Goal: Task Accomplishment & Management: Use online tool/utility

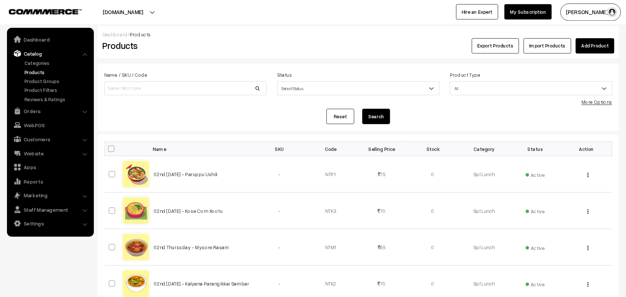
scroll to position [297, 0]
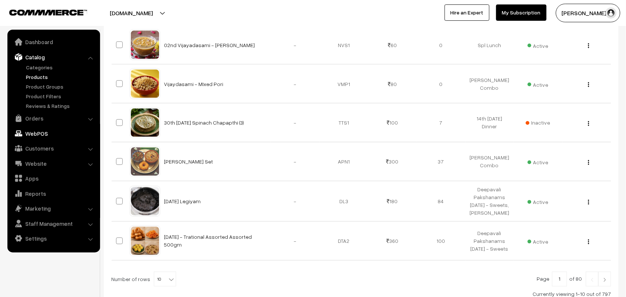
click at [42, 115] on link "Orders" at bounding box center [53, 118] width 88 height 13
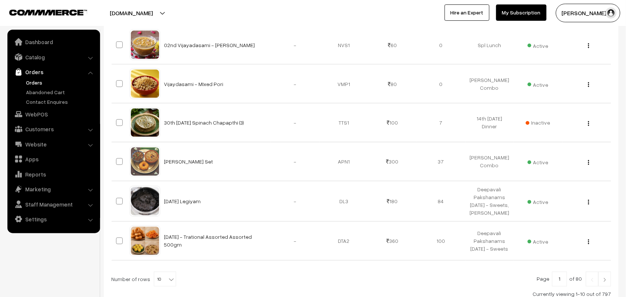
click at [43, 80] on link "Orders" at bounding box center [60, 83] width 73 height 8
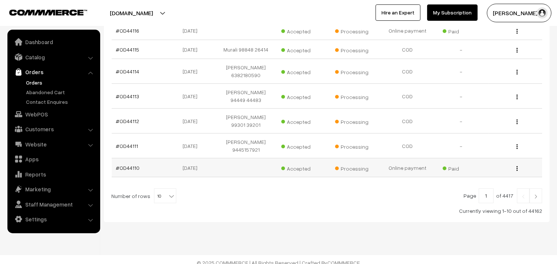
scroll to position [236, 0]
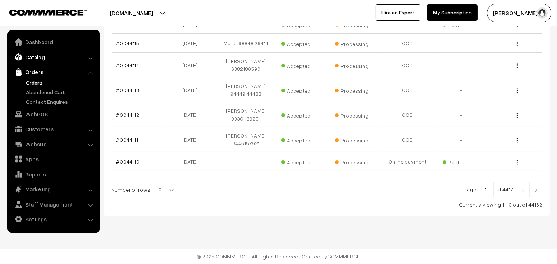
click at [37, 57] on link "Catalog" at bounding box center [53, 56] width 88 height 13
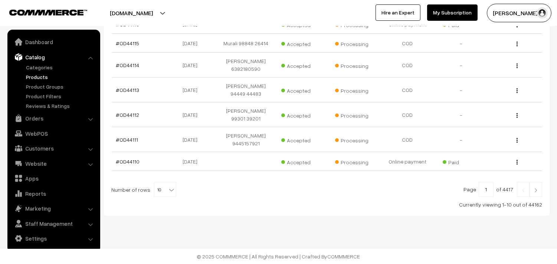
click at [46, 75] on link "Products" at bounding box center [60, 77] width 73 height 8
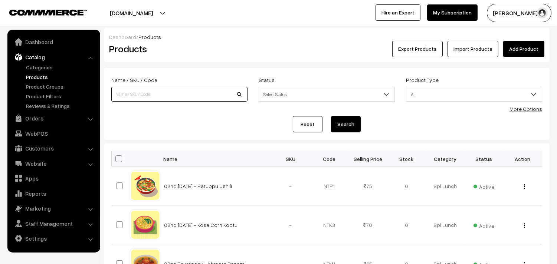
click at [138, 91] on input at bounding box center [179, 94] width 136 height 15
type input "muru"
click at [331, 116] on button "Search" at bounding box center [346, 124] width 30 height 16
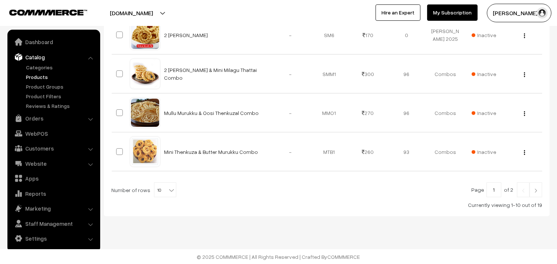
scroll to position [395, 0]
click at [168, 191] on b at bounding box center [171, 189] width 7 height 7
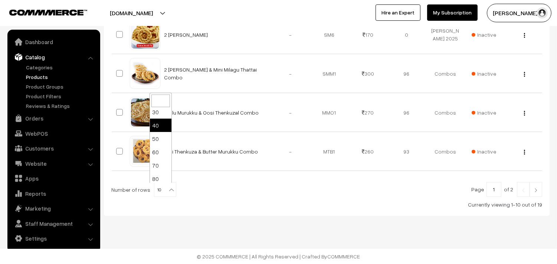
scroll to position [59, 0]
select select "100"
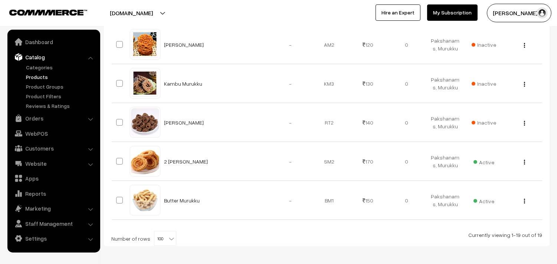
scroll to position [736, 0]
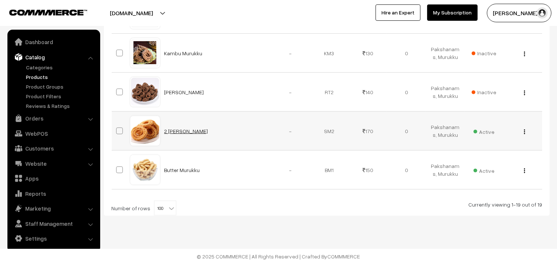
click at [187, 129] on link "2 [PERSON_NAME]" at bounding box center [186, 131] width 44 height 6
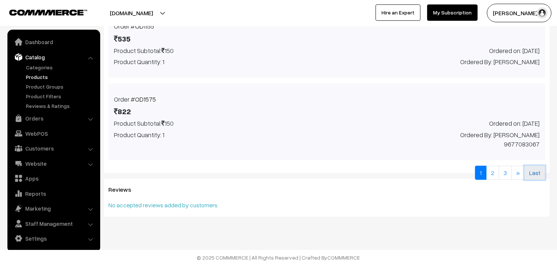
click at [529, 172] on link "Last" at bounding box center [534, 173] width 21 height 14
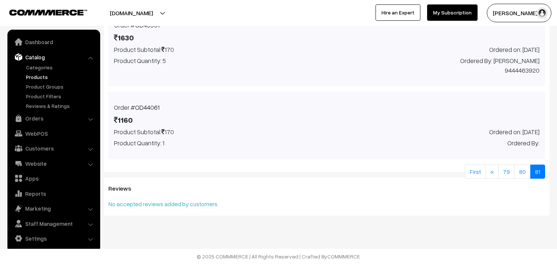
scroll to position [483, 0]
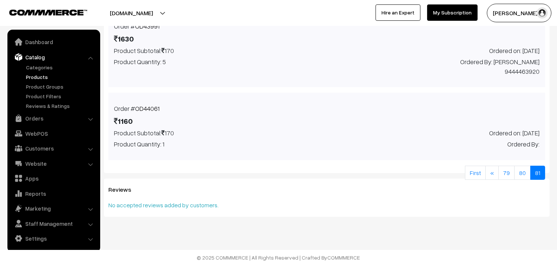
click at [151, 106] on link "OD44061" at bounding box center [147, 109] width 24 height 8
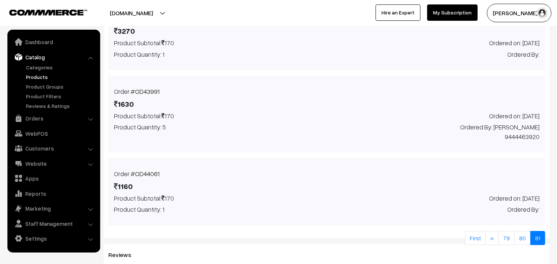
scroll to position [401, 0]
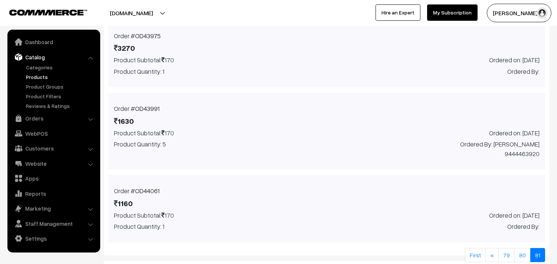
click at [144, 106] on link "OD43991" at bounding box center [147, 109] width 24 height 8
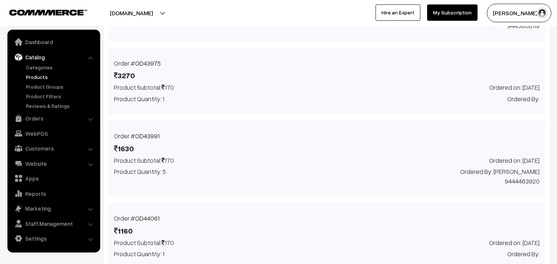
scroll to position [360, 0]
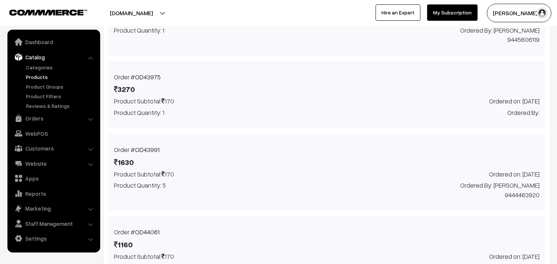
click at [128, 89] on span "3270" at bounding box center [124, 88] width 21 height 11
click at [142, 78] on link "OD43975" at bounding box center [148, 77] width 26 height 8
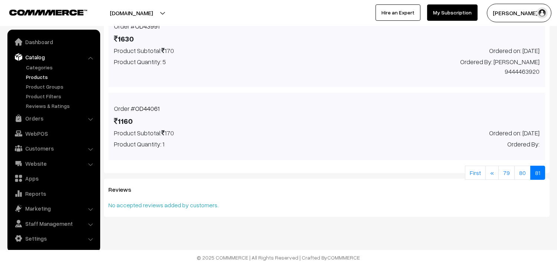
scroll to position [442, 0]
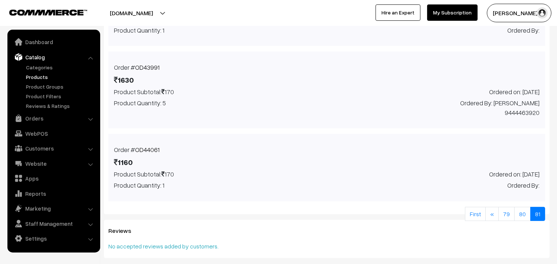
click at [151, 65] on link "OD43991" at bounding box center [147, 67] width 24 height 8
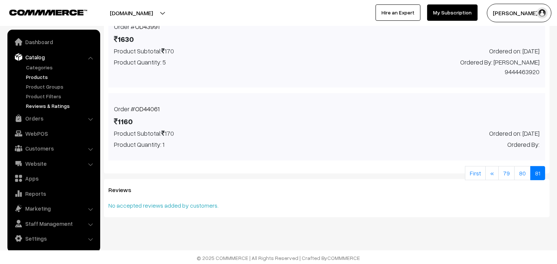
scroll to position [483, 0]
click at [45, 73] on link "Products" at bounding box center [60, 77] width 73 height 8
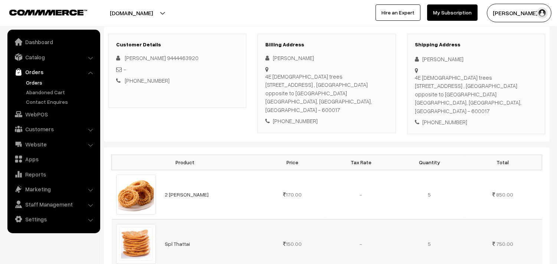
scroll to position [82, 0]
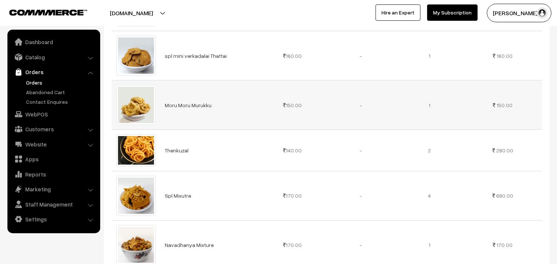
scroll to position [412, 0]
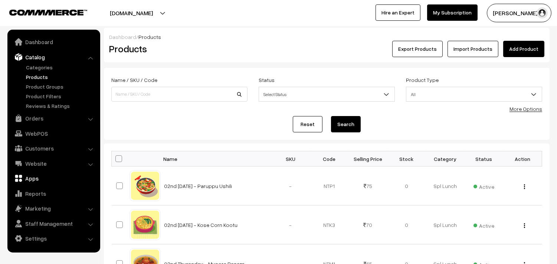
click at [42, 134] on link "WebPOS" at bounding box center [53, 133] width 88 height 13
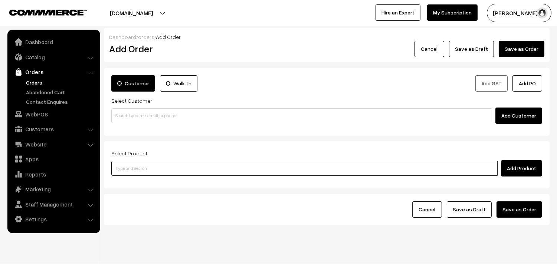
drag, startPoint x: 0, startPoint y: 0, endPoint x: 160, endPoint y: 169, distance: 232.6
click at [161, 171] on input at bounding box center [304, 168] width 386 height 15
type input "2 sut"
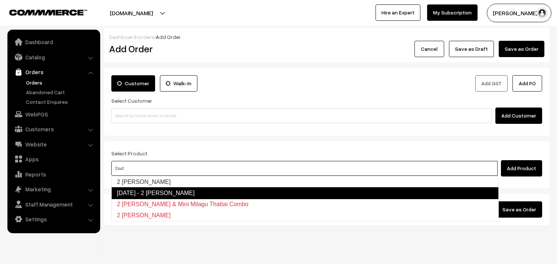
click at [151, 190] on link "[DATE] - 2 [PERSON_NAME]" at bounding box center [304, 193] width 387 height 12
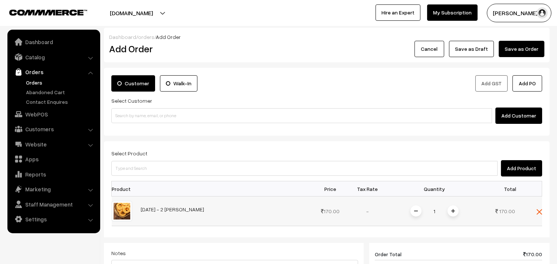
click at [158, 205] on td "[DATE] - 2 [PERSON_NAME]" at bounding box center [224, 212] width 175 height 30
click at [160, 209] on link "[DATE] - 2 [PERSON_NAME]" at bounding box center [172, 209] width 63 height 6
click at [537, 209] on span at bounding box center [540, 211] width 6 height 6
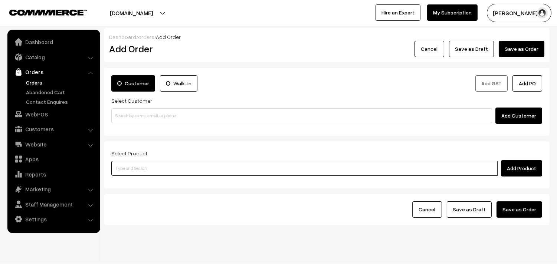
click at [329, 167] on input at bounding box center [304, 168] width 386 height 15
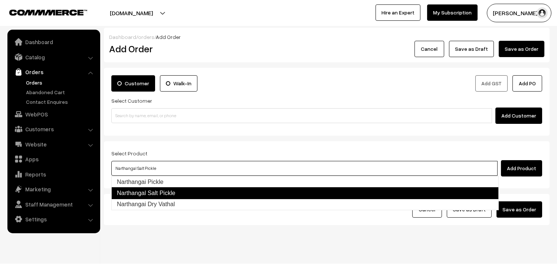
type input "Narthangai Dry Vathal"
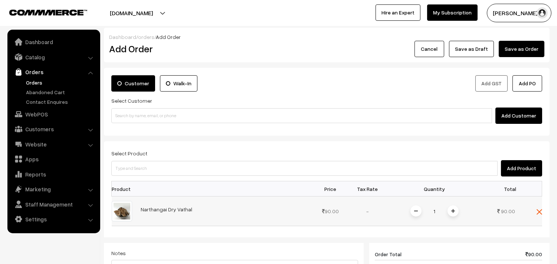
copy tr "Narthangai Dry Vathal"
drag, startPoint x: 180, startPoint y: 215, endPoint x: 231, endPoint y: 215, distance: 51.2
click at [231, 215] on tr "Narthangai Dry Vathal 90.00 1" at bounding box center [327, 212] width 430 height 30
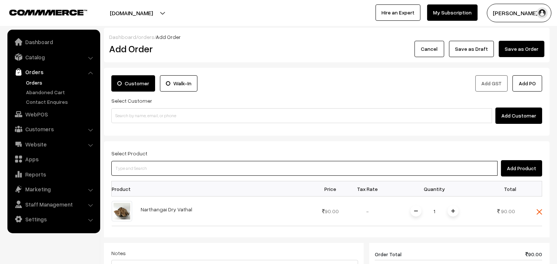
click at [212, 174] on input at bounding box center [304, 168] width 386 height 15
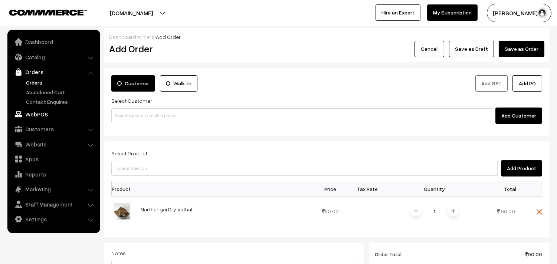
click at [32, 110] on link "WebPOS" at bounding box center [53, 114] width 88 height 13
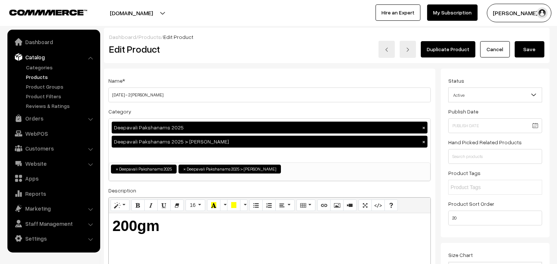
click at [132, 95] on h3 "Adjust Quantity" at bounding box center [137, 103] width 66 height 25
copy div "Adjust Quantity"
click at [133, 94] on h3 "Adjust Quantity" at bounding box center [137, 103] width 66 height 25
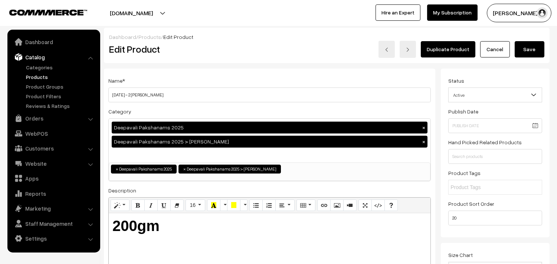
click at [134, 94] on h3 "Adjust Quantity" at bounding box center [137, 103] width 66 height 25
click at [148, 93] on h3 "Adjust Quantity" at bounding box center [137, 103] width 66 height 25
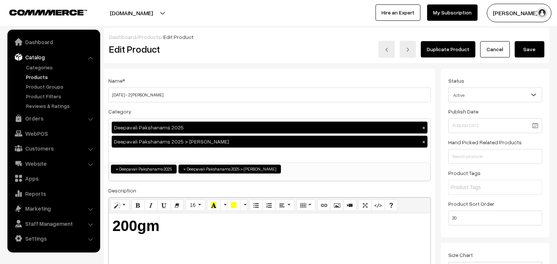
click at [148, 93] on h3 "Adjust Quantity" at bounding box center [137, 103] width 66 height 25
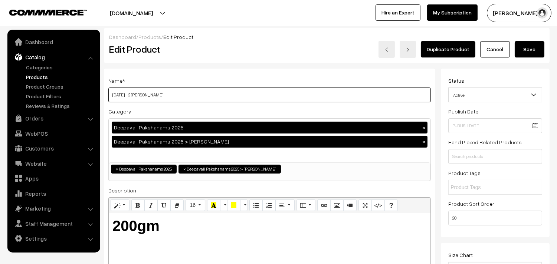
click at [188, 95] on input "[DATE] - 2 [PERSON_NAME]" at bounding box center [269, 95] width 322 height 15
paste input "Adjust Quantity"
type input "Diwali - 2 Suttu Murukku"
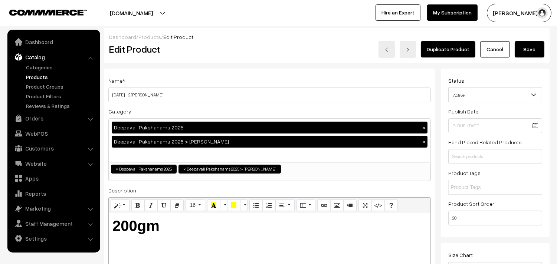
click at [47, 74] on link "Products" at bounding box center [60, 77] width 73 height 8
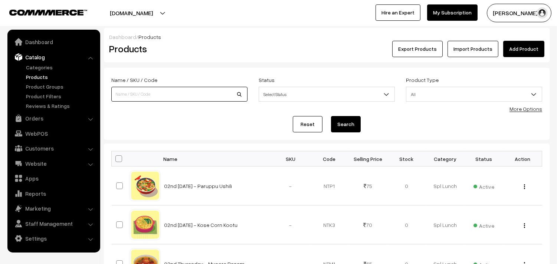
click at [135, 90] on input at bounding box center [179, 94] width 136 height 15
paste input "[DATE] - 2 [PERSON_NAME]"
type input "[DATE] - 2 [PERSON_NAME]"
click at [331, 116] on button "Search" at bounding box center [346, 124] width 30 height 16
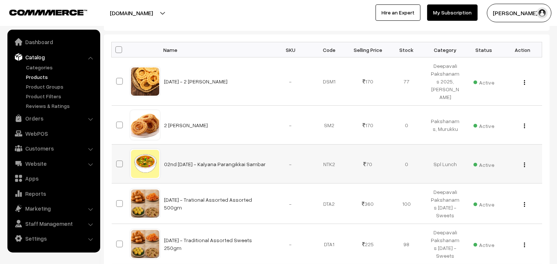
scroll to position [124, 0]
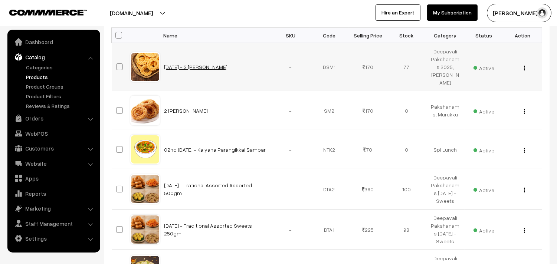
click at [186, 66] on link "[DATE] - 2 [PERSON_NAME]" at bounding box center [195, 67] width 63 height 6
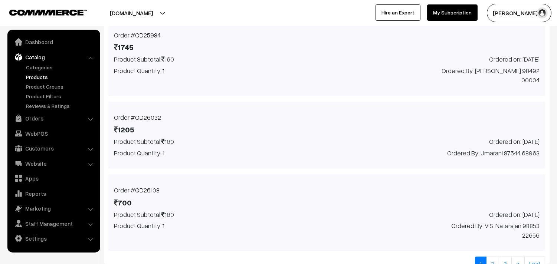
scroll to position [483, 0]
click at [151, 114] on link "OD26032" at bounding box center [148, 118] width 26 height 8
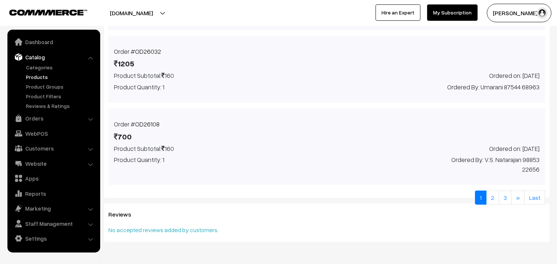
scroll to position [566, 0]
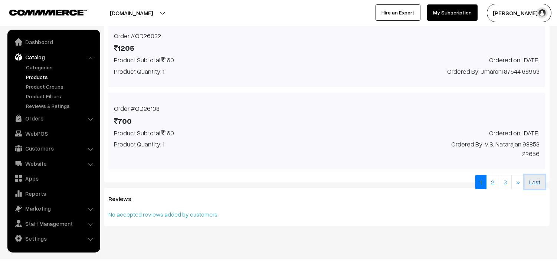
click at [531, 175] on link "Last" at bounding box center [534, 182] width 21 height 14
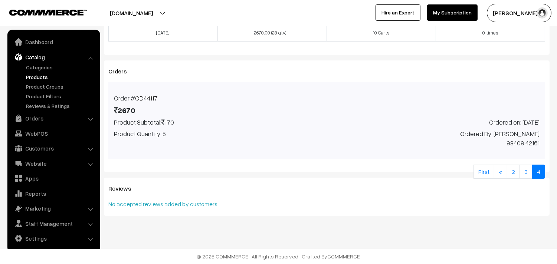
scroll to position [246, 0]
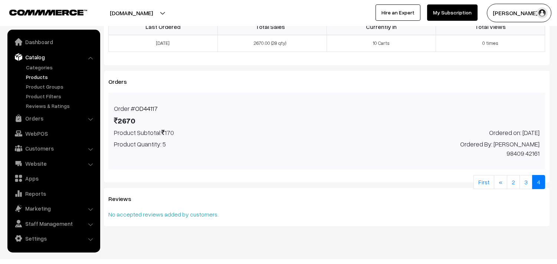
click at [141, 109] on link "OD44117" at bounding box center [146, 109] width 23 height 8
click at [528, 175] on link "3" at bounding box center [525, 182] width 13 height 14
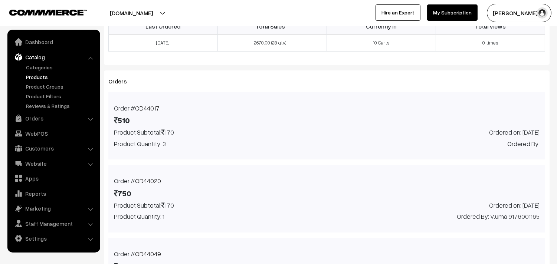
scroll to position [227, 0]
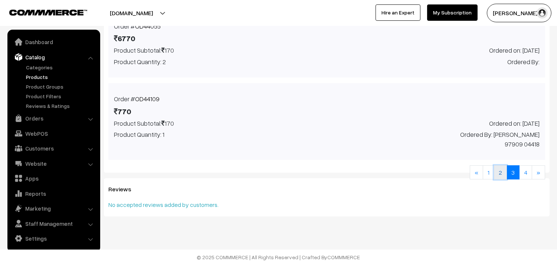
click at [503, 174] on link "2" at bounding box center [500, 172] width 13 height 14
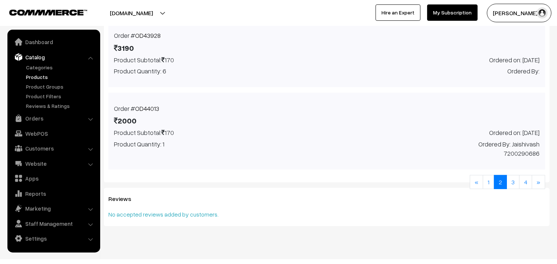
scroll to position [527, 0]
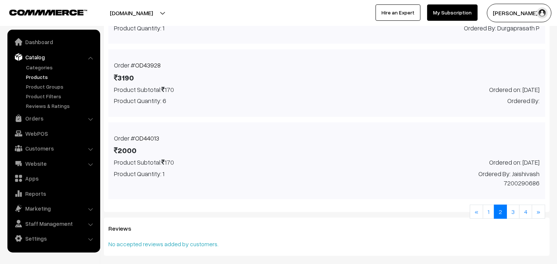
click at [149, 62] on link "OD43928" at bounding box center [148, 65] width 26 height 8
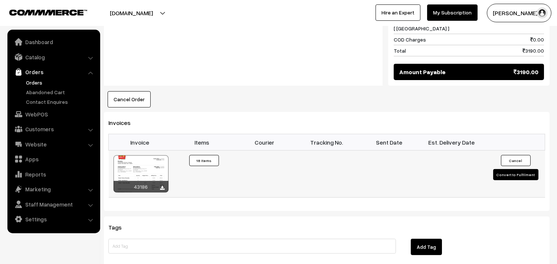
scroll to position [495, 0]
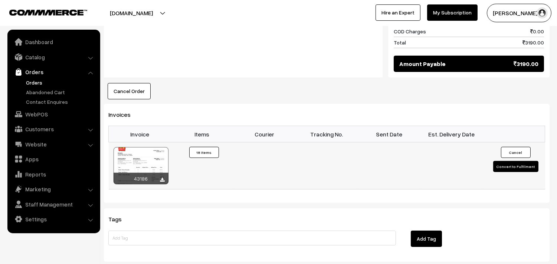
click at [144, 151] on div at bounding box center [141, 165] width 55 height 37
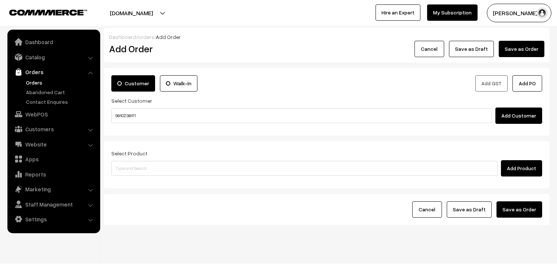
click at [127, 113] on input "98402 98411" at bounding box center [301, 115] width 381 height 15
click at [129, 112] on input "98402 98411" at bounding box center [301, 115] width 381 height 15
click at [140, 125] on ul "No customers found." at bounding box center [302, 129] width 383 height 10
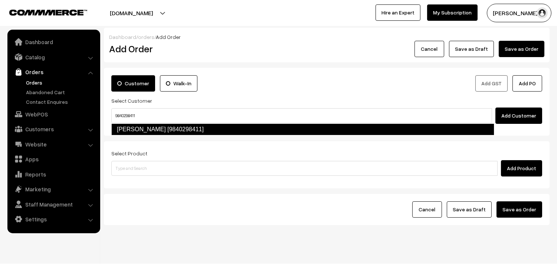
click at [128, 117] on input "9840298411" at bounding box center [301, 115] width 381 height 15
click at [130, 125] on link "[PERSON_NAME] [9840298411]" at bounding box center [302, 130] width 383 height 12
type input "9840298411"
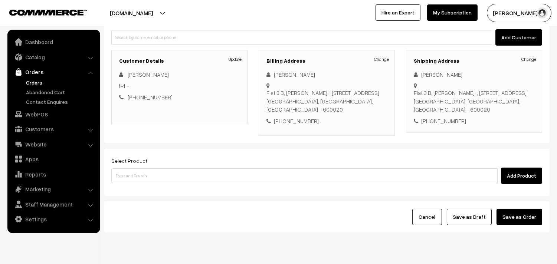
scroll to position [101, 0]
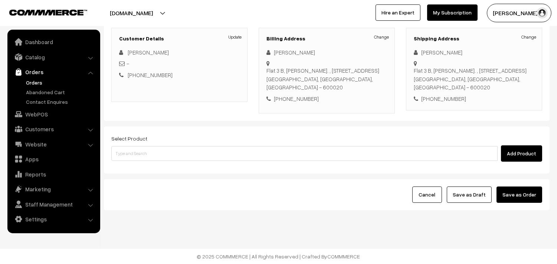
click at [186, 162] on div "Select Product Add Product" at bounding box center [327, 150] width 446 height 47
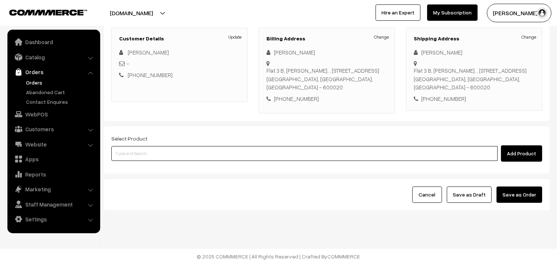
click at [190, 153] on input at bounding box center [304, 153] width 386 height 15
click at [203, 158] on input at bounding box center [304, 153] width 386 height 15
click at [218, 157] on input at bounding box center [304, 153] width 386 height 15
type input "14th Dr [PERSON_NAME] (3)"
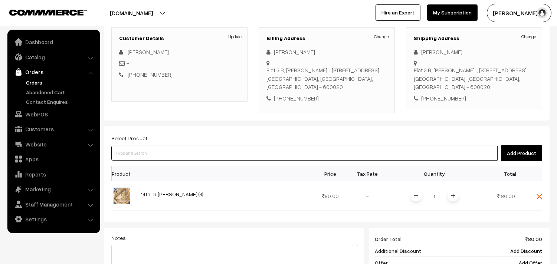
click at [222, 154] on input at bounding box center [304, 153] width 386 height 15
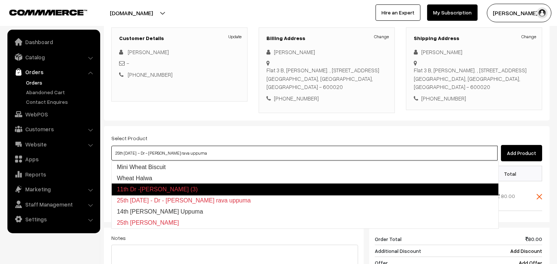
type input "14th [PERSON_NAME] Uppuma"
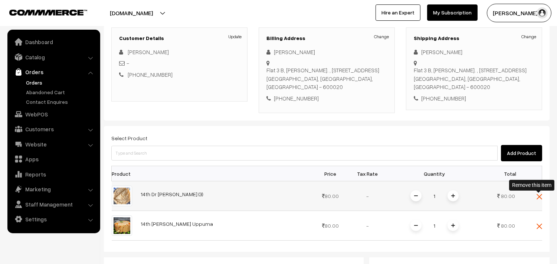
click at [539, 199] on img at bounding box center [540, 197] width 6 height 6
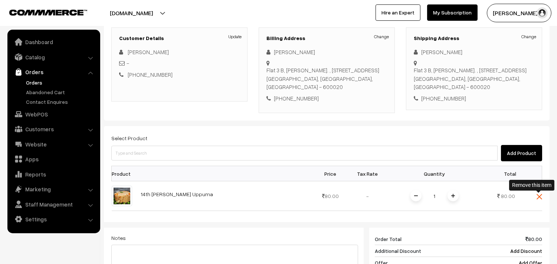
click at [540, 194] on img at bounding box center [540, 197] width 6 height 6
